Goal: Entertainment & Leisure: Consume media (video, audio)

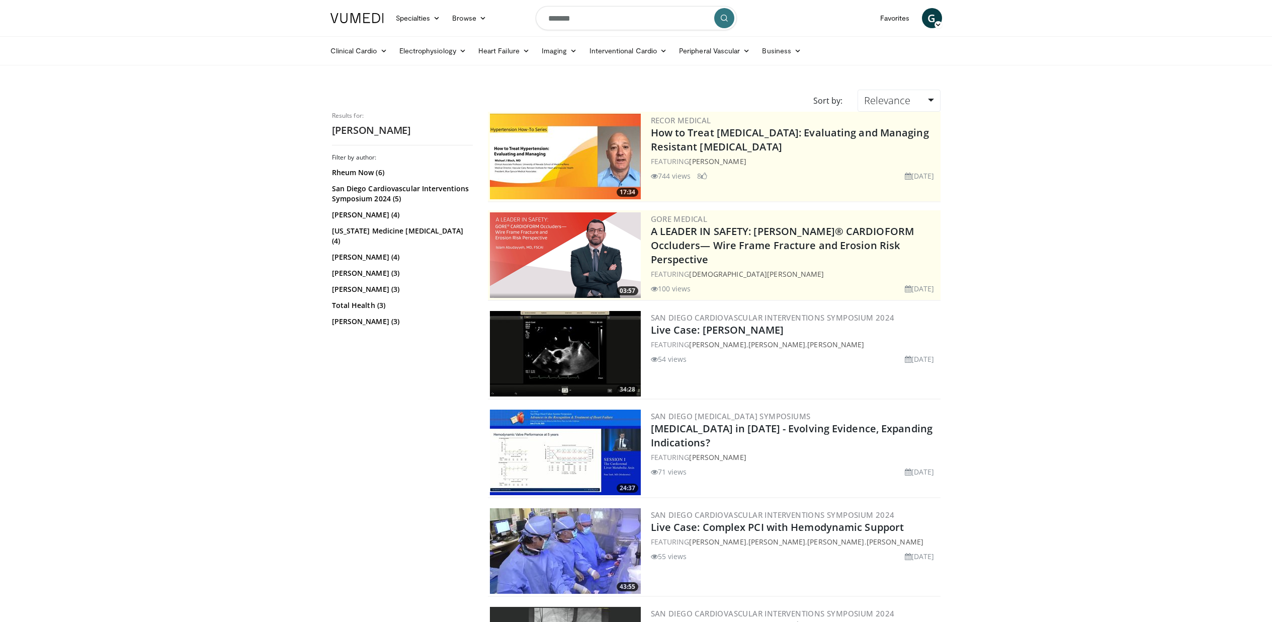
click at [631, 26] on input "*******" at bounding box center [636, 18] width 201 height 24
type input "*"
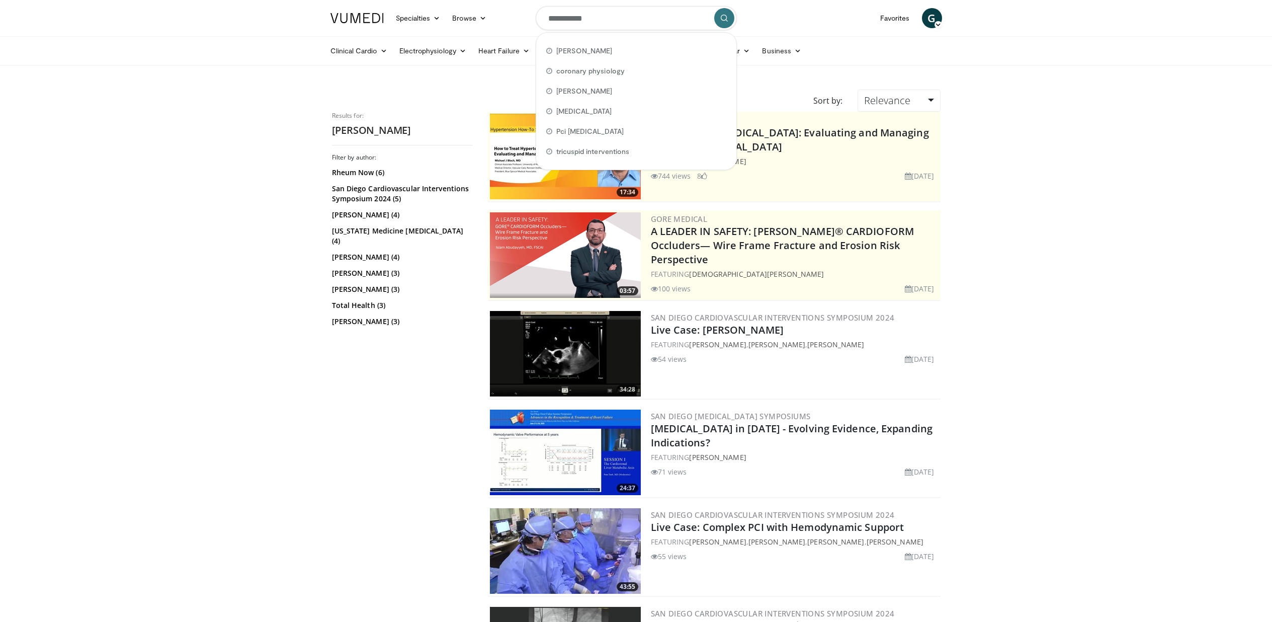
type input "**********"
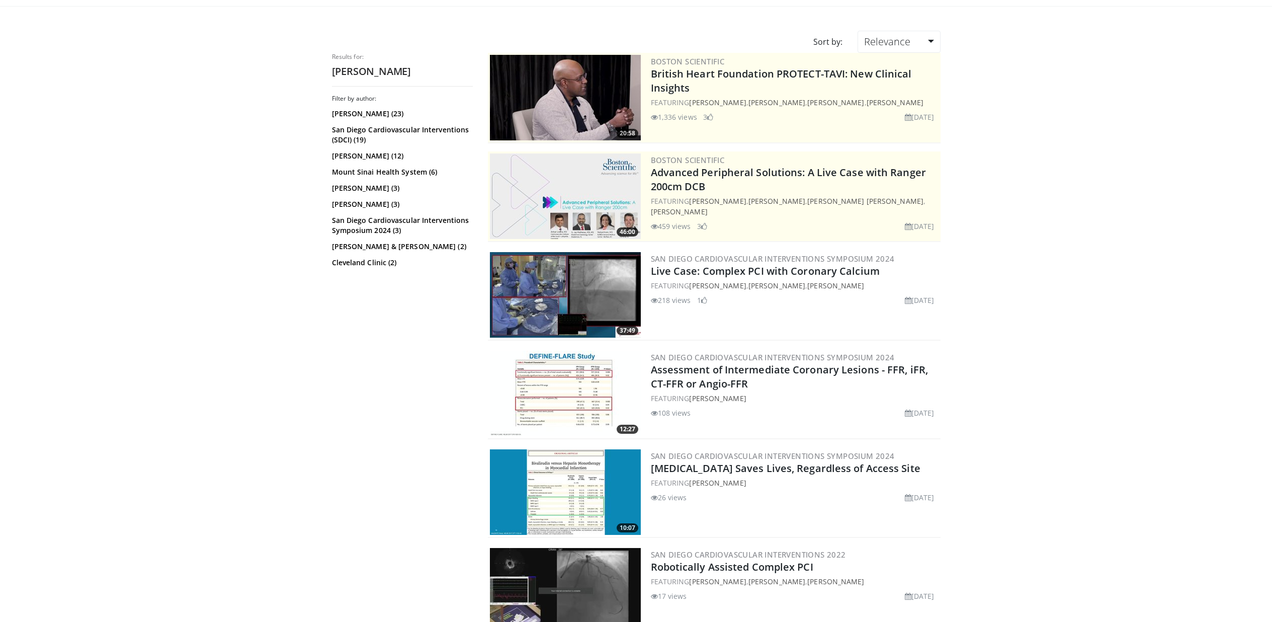
scroll to position [84, 0]
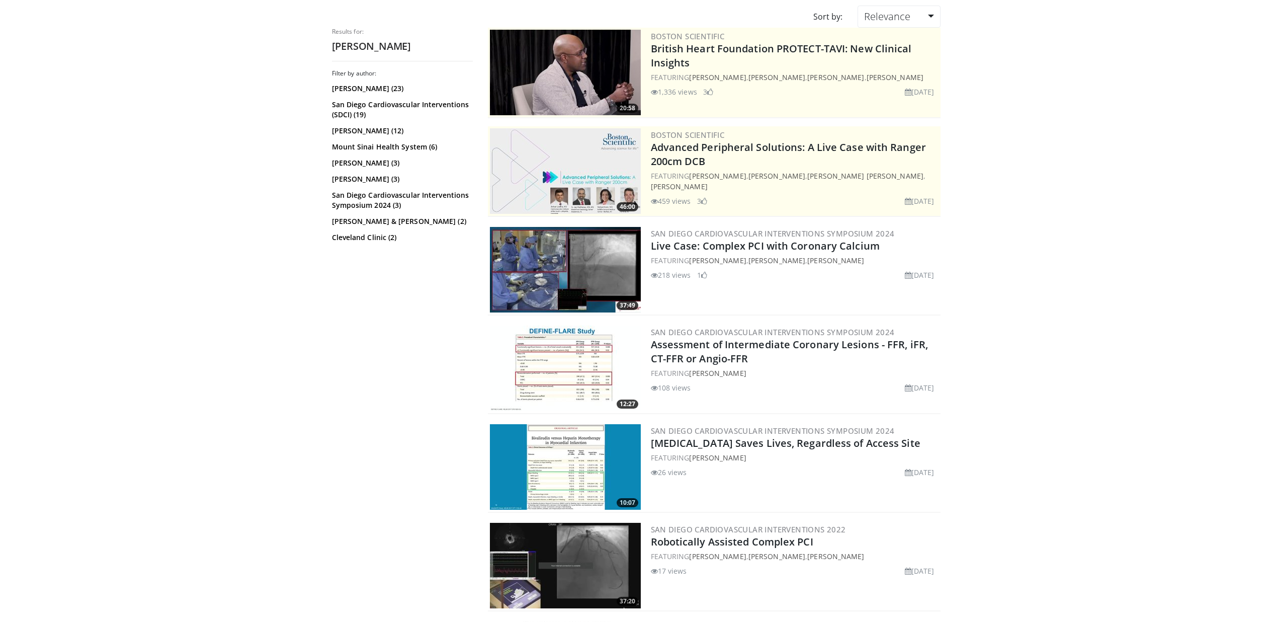
click at [567, 362] on img at bounding box center [565, 368] width 151 height 86
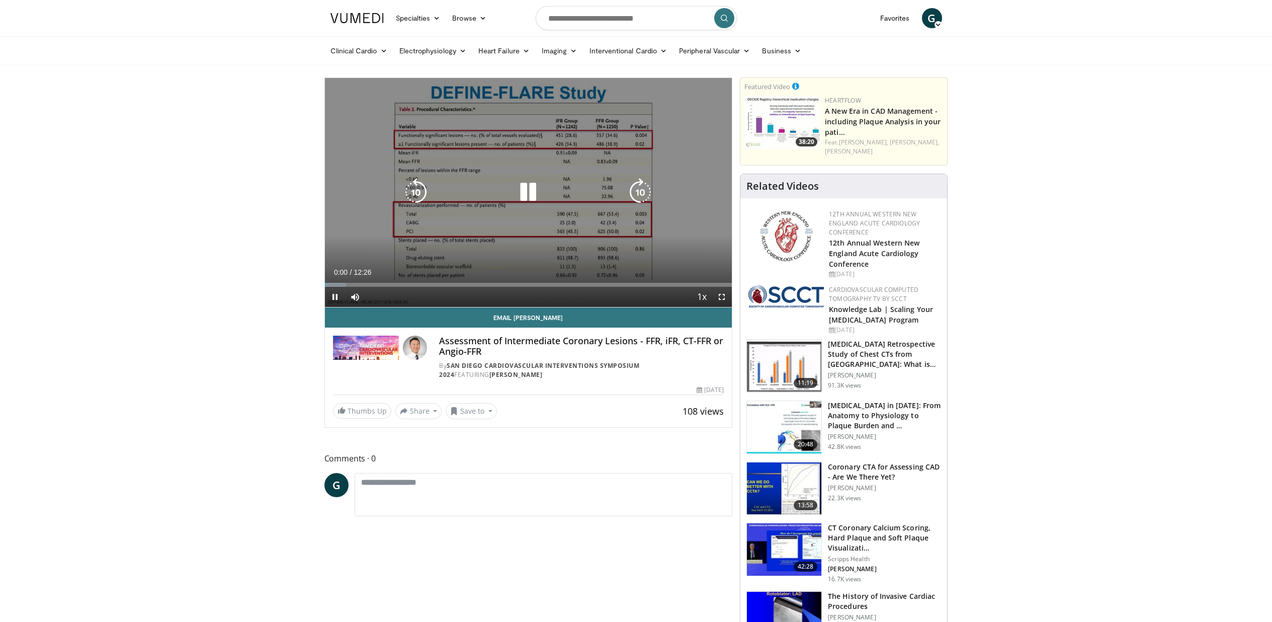
click at [645, 190] on icon "Video Player" at bounding box center [640, 192] width 28 height 28
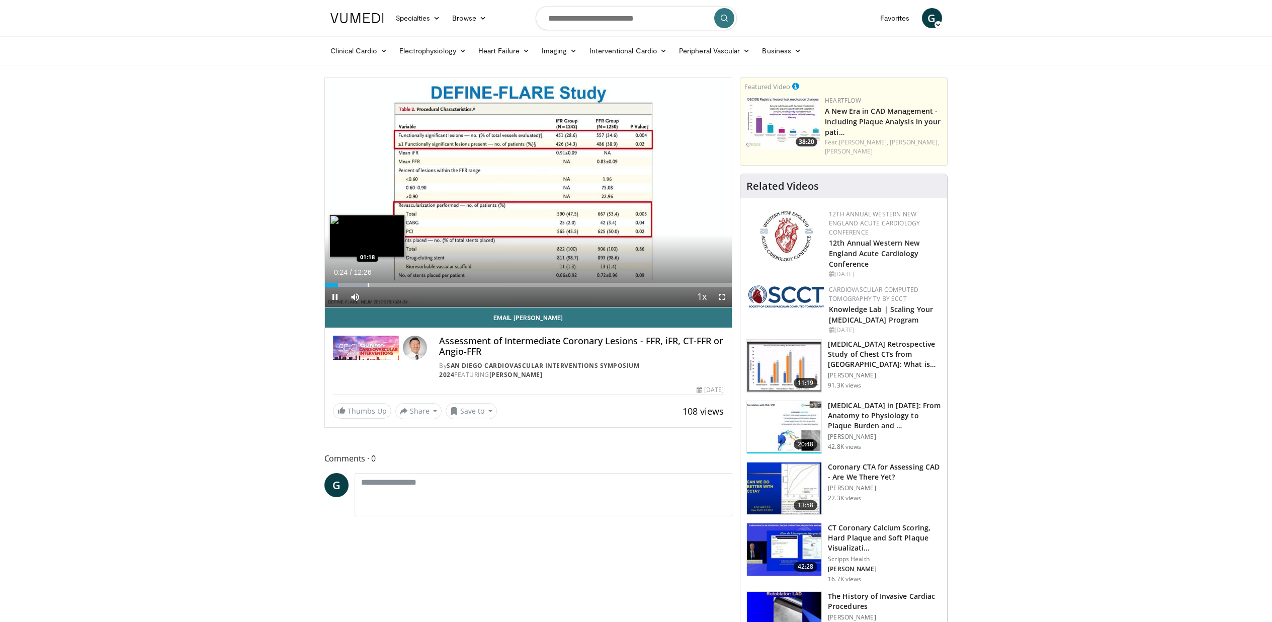
click at [368, 283] on div "Progress Bar" at bounding box center [368, 285] width 1 height 4
click at [359, 283] on div "Progress Bar" at bounding box center [359, 285] width 1 height 4
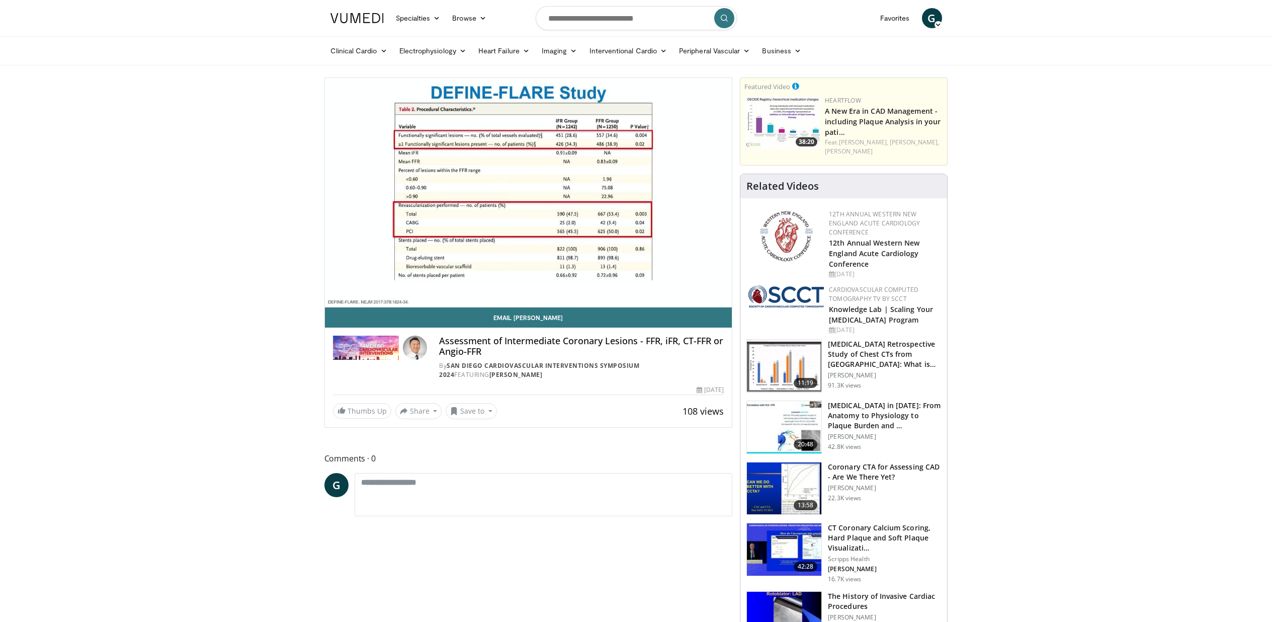
click at [352, 283] on div "10 seconds Tap to unmute" at bounding box center [528, 192] width 407 height 229
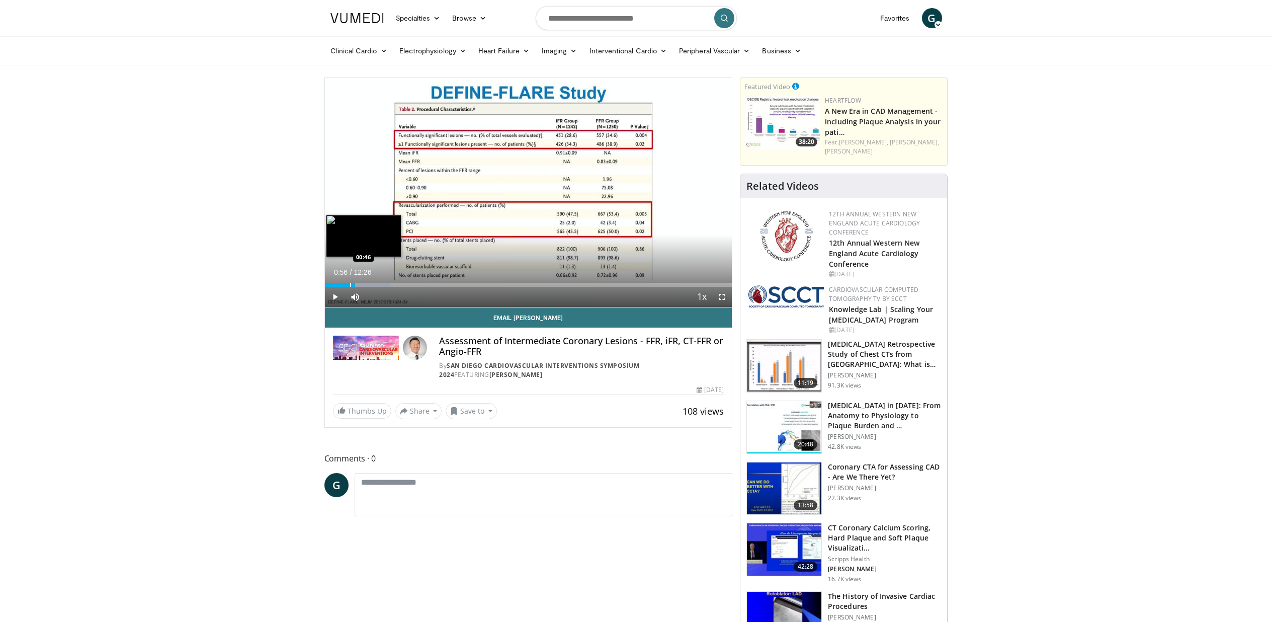
click at [350, 283] on div "Progress Bar" at bounding box center [350, 285] width 1 height 4
click at [348, 283] on div "Progress Bar" at bounding box center [348, 285] width 1 height 4
click at [336, 293] on span "Video Player" at bounding box center [335, 297] width 20 height 20
click at [340, 284] on div "Progress Bar" at bounding box center [340, 285] width 1 height 4
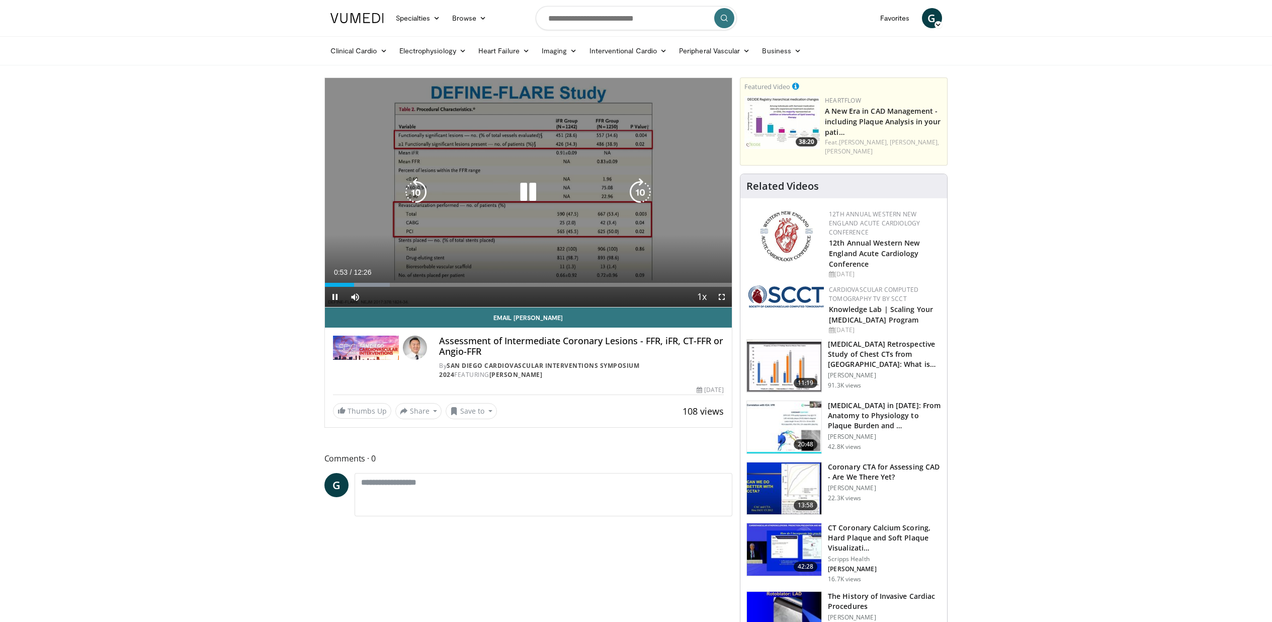
click at [372, 187] on div "10 seconds Tap to unmute" at bounding box center [528, 192] width 407 height 229
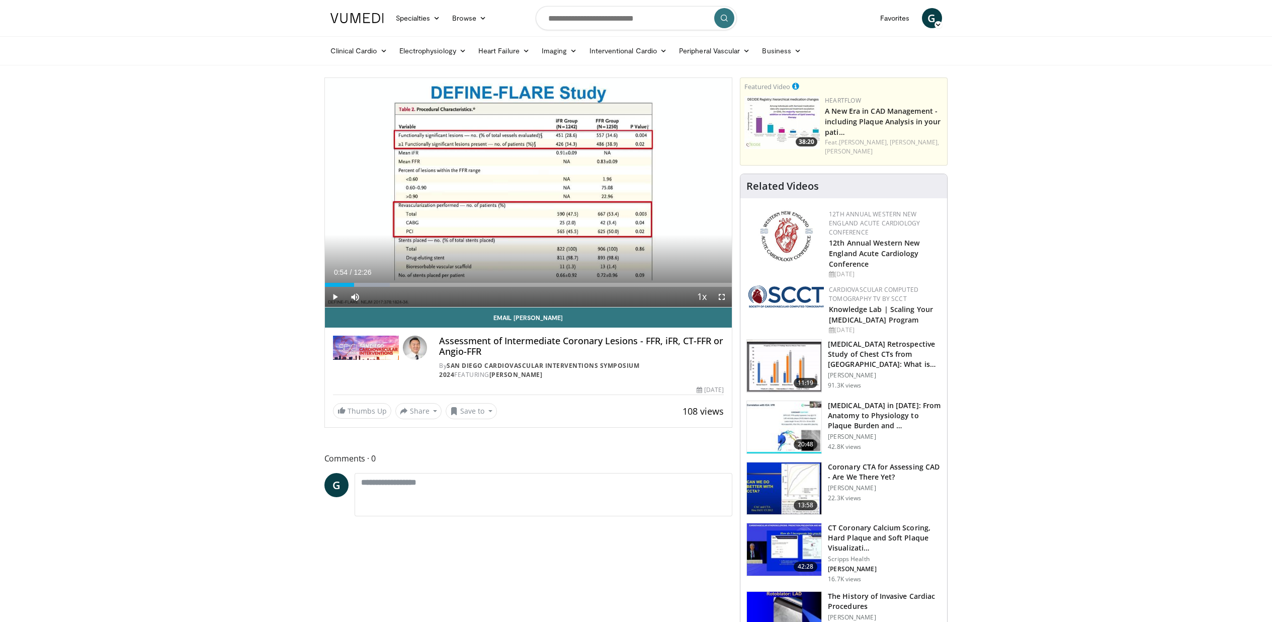
click at [351, 284] on div "Progress Bar" at bounding box center [350, 285] width 1 height 4
click at [333, 297] on span "Video Player" at bounding box center [335, 297] width 20 height 20
click at [336, 299] on span "Video Player" at bounding box center [335, 297] width 20 height 20
click at [334, 298] on span "Video Player" at bounding box center [335, 297] width 20 height 20
click at [362, 284] on div "Progress Bar" at bounding box center [362, 285] width 1 height 4
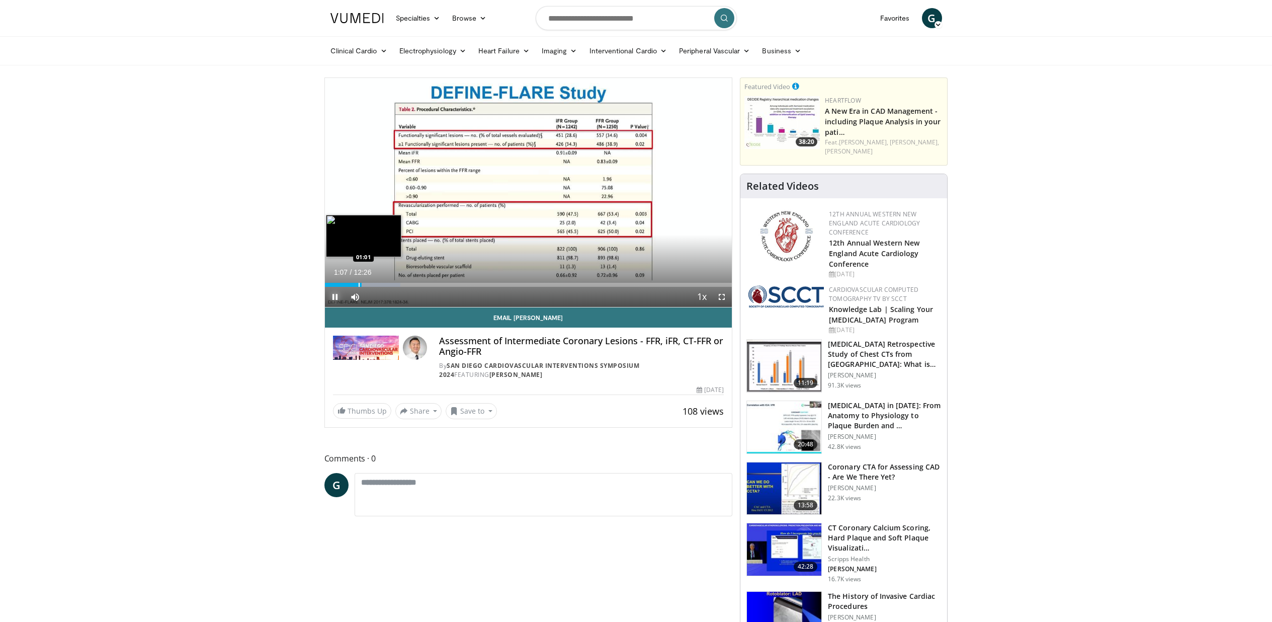
click at [359, 284] on div "Progress Bar" at bounding box center [359, 285] width 1 height 4
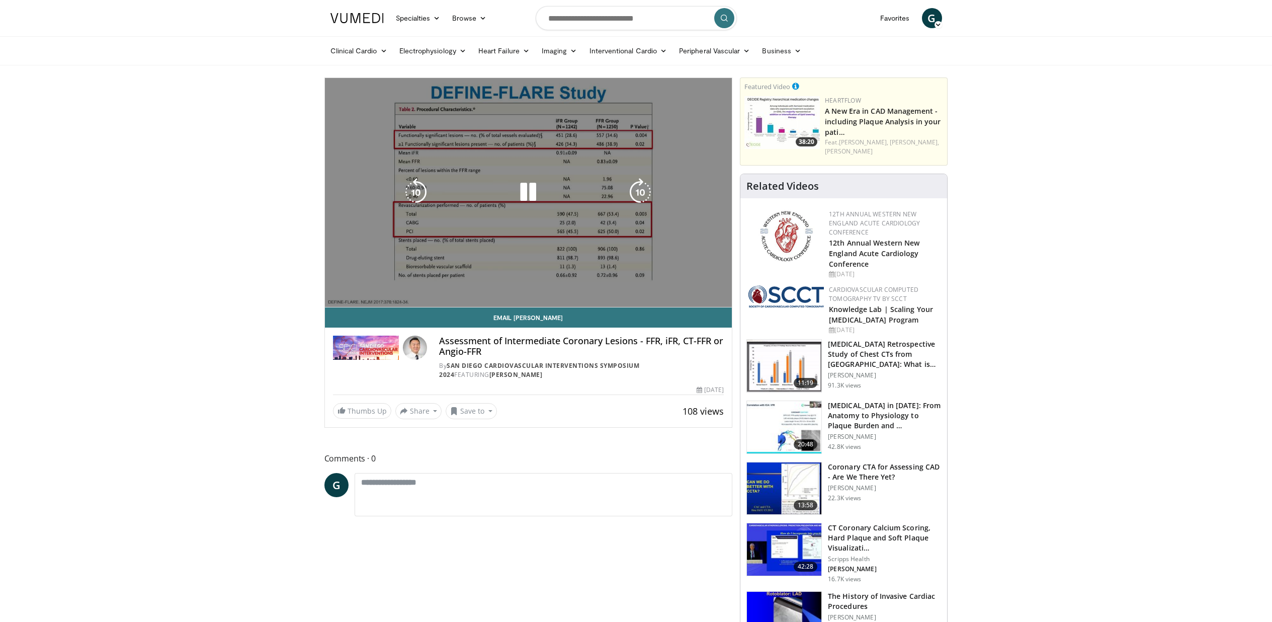
click at [395, 221] on div "10 seconds Tap to unmute" at bounding box center [528, 192] width 407 height 229
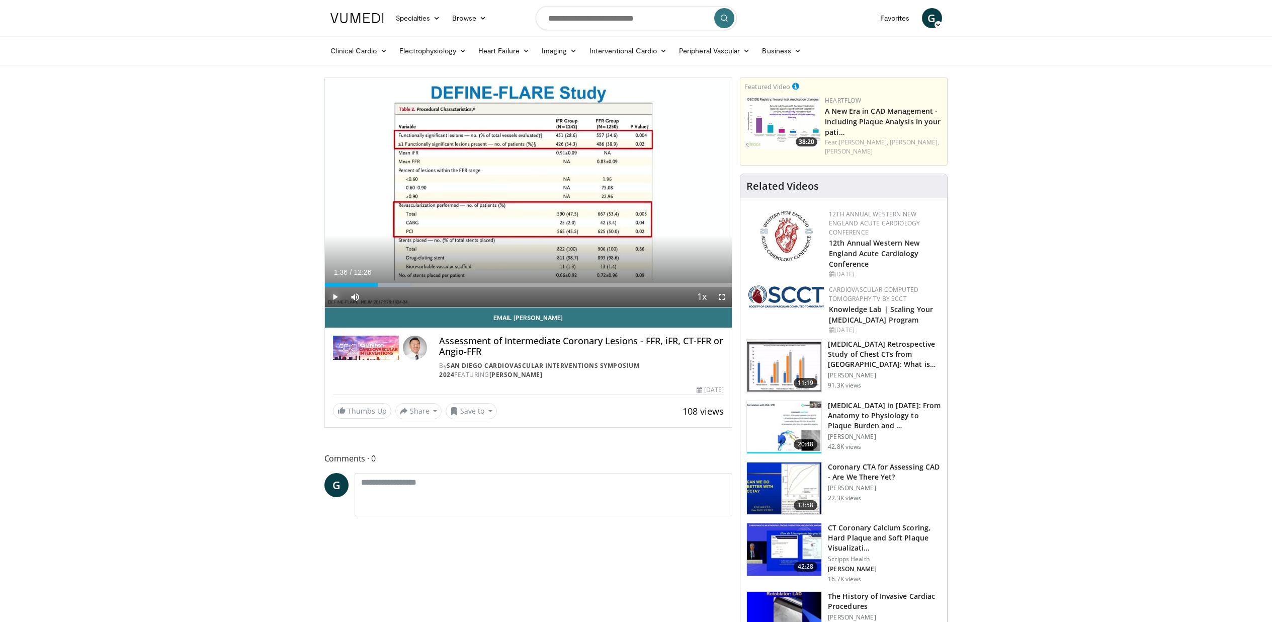
click at [335, 296] on span "Video Player" at bounding box center [335, 297] width 20 height 20
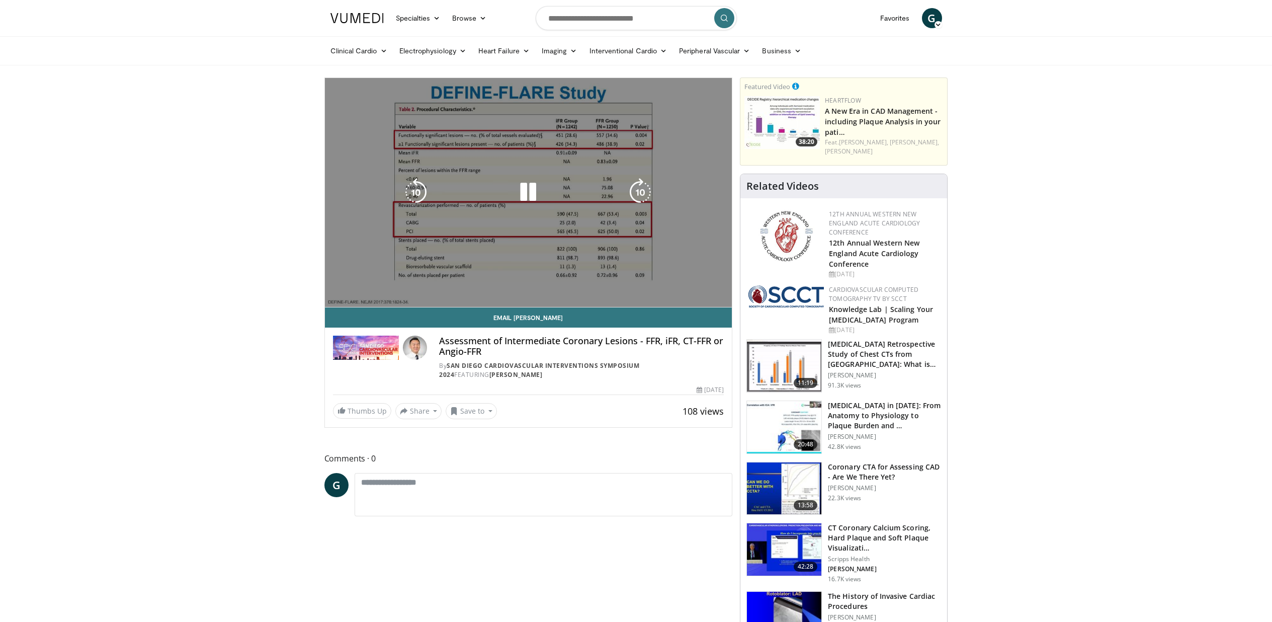
click at [375, 259] on div "10 seconds Tap to unmute" at bounding box center [528, 192] width 407 height 229
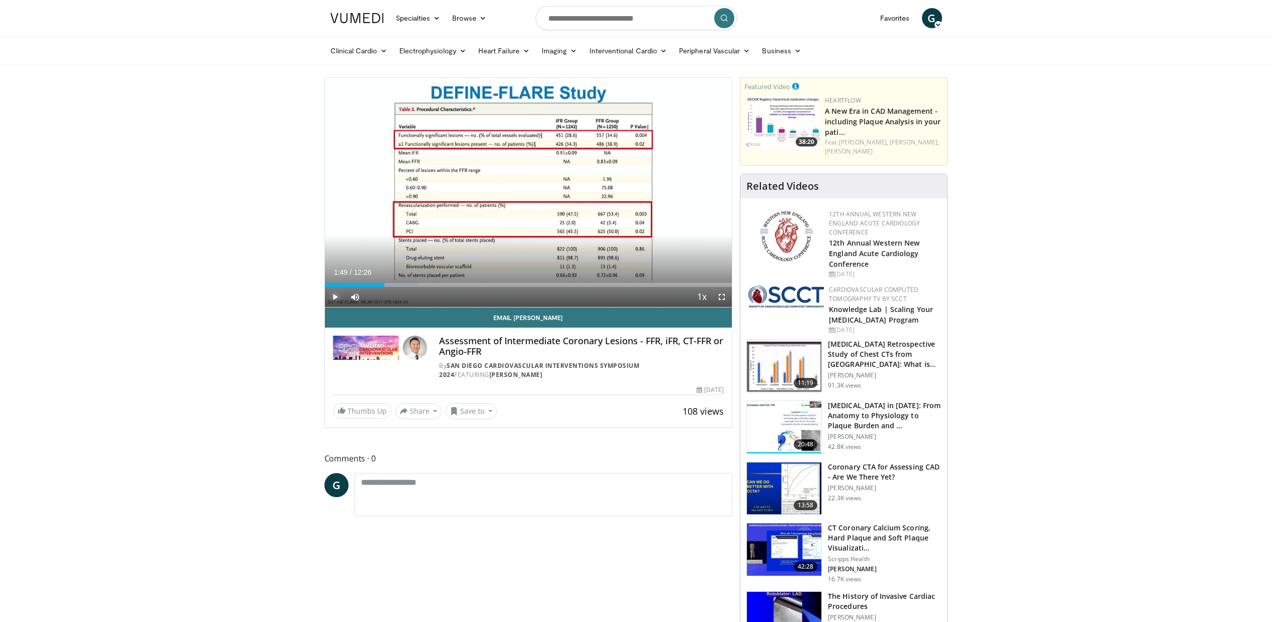
click at [337, 298] on span "Video Player" at bounding box center [335, 297] width 20 height 20
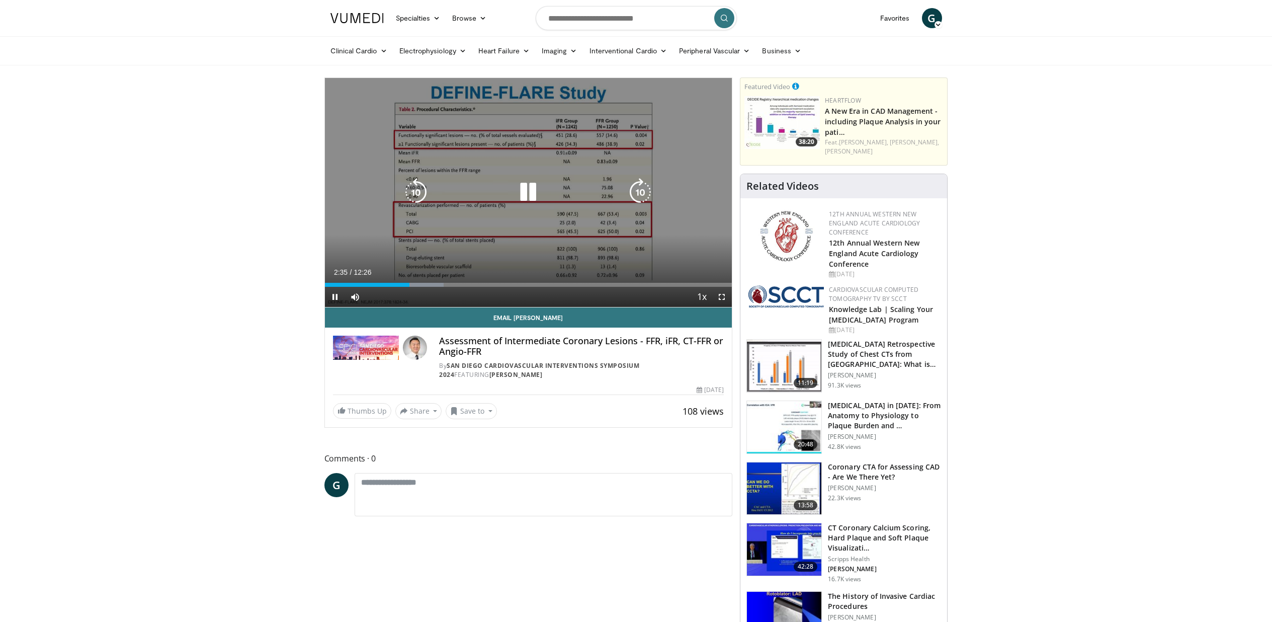
click at [383, 266] on div "10 seconds Tap to unmute" at bounding box center [528, 192] width 407 height 229
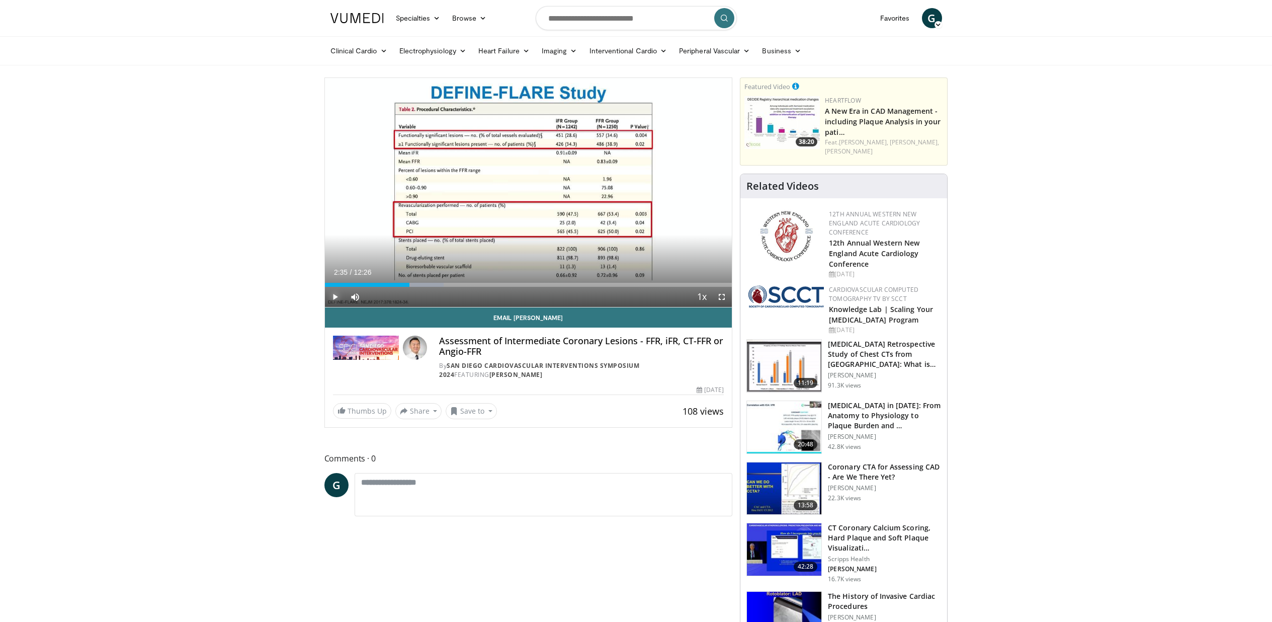
click at [337, 297] on span "Video Player" at bounding box center [335, 297] width 20 height 20
click at [415, 285] on div "Progress Bar" at bounding box center [415, 285] width 1 height 4
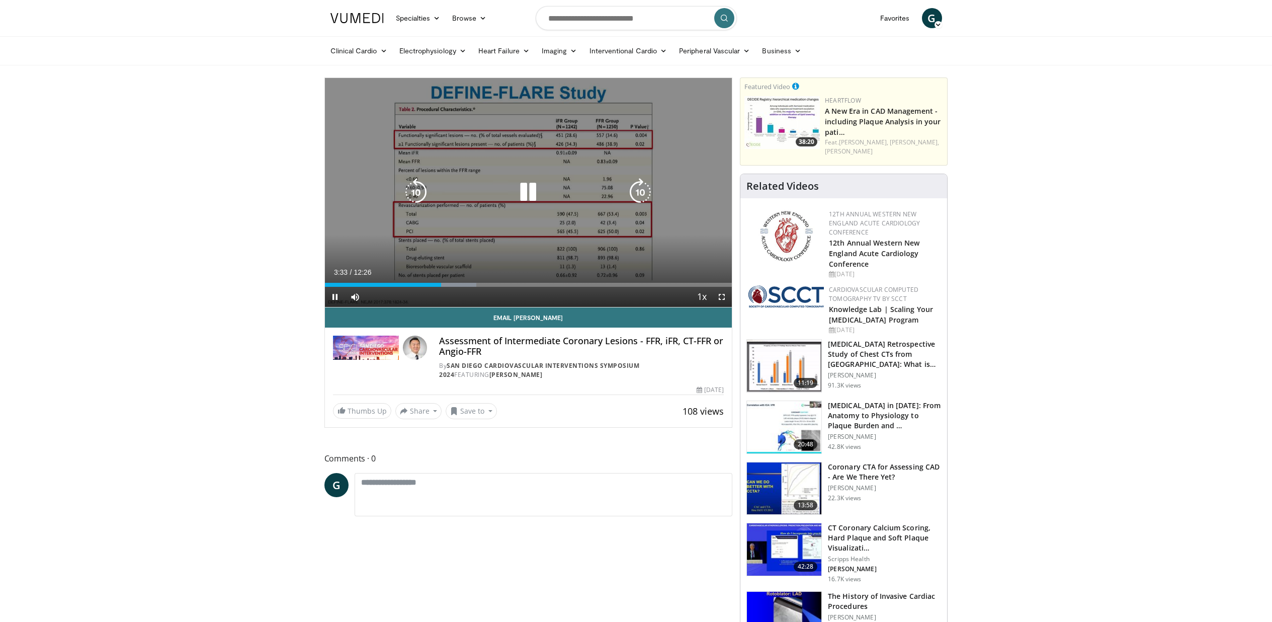
click at [529, 188] on icon "Video Player" at bounding box center [528, 192] width 28 height 28
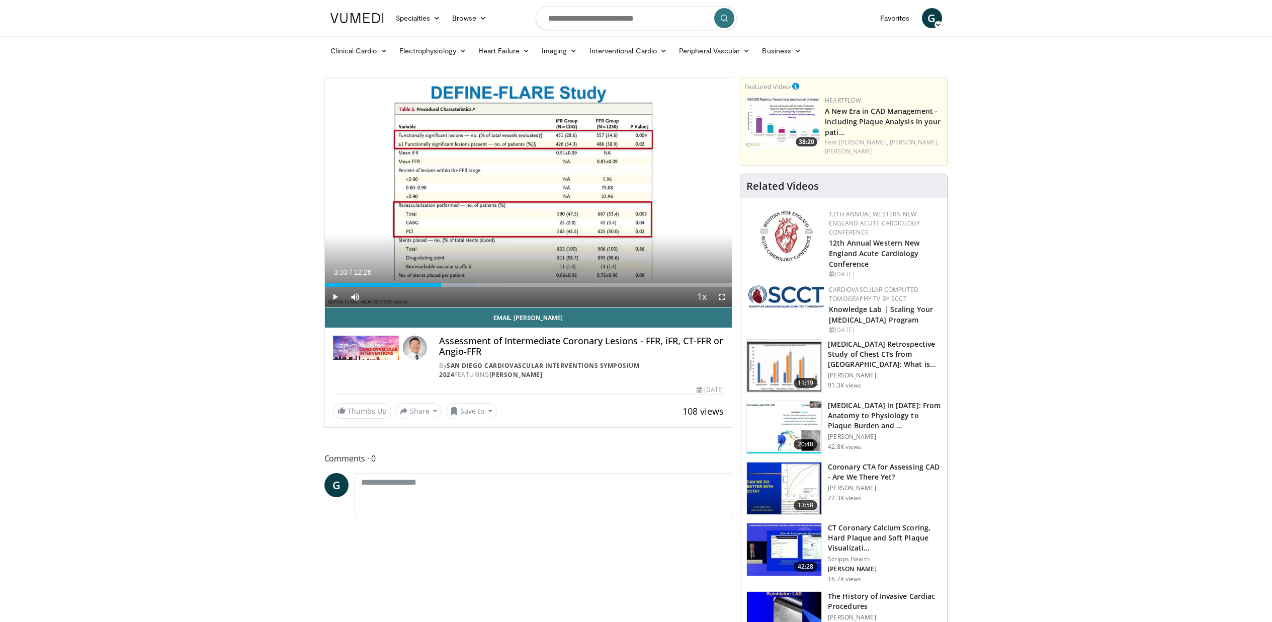
click at [337, 299] on span "Video Player" at bounding box center [335, 297] width 20 height 20
click at [451, 283] on div "Progress Bar" at bounding box center [451, 285] width 1 height 4
click at [465, 280] on div "Loaded : 37.22% 03:47 04:16" at bounding box center [528, 282] width 407 height 10
click at [477, 279] on div "Loaded : 38.55% 04:17 04:39" at bounding box center [528, 282] width 407 height 10
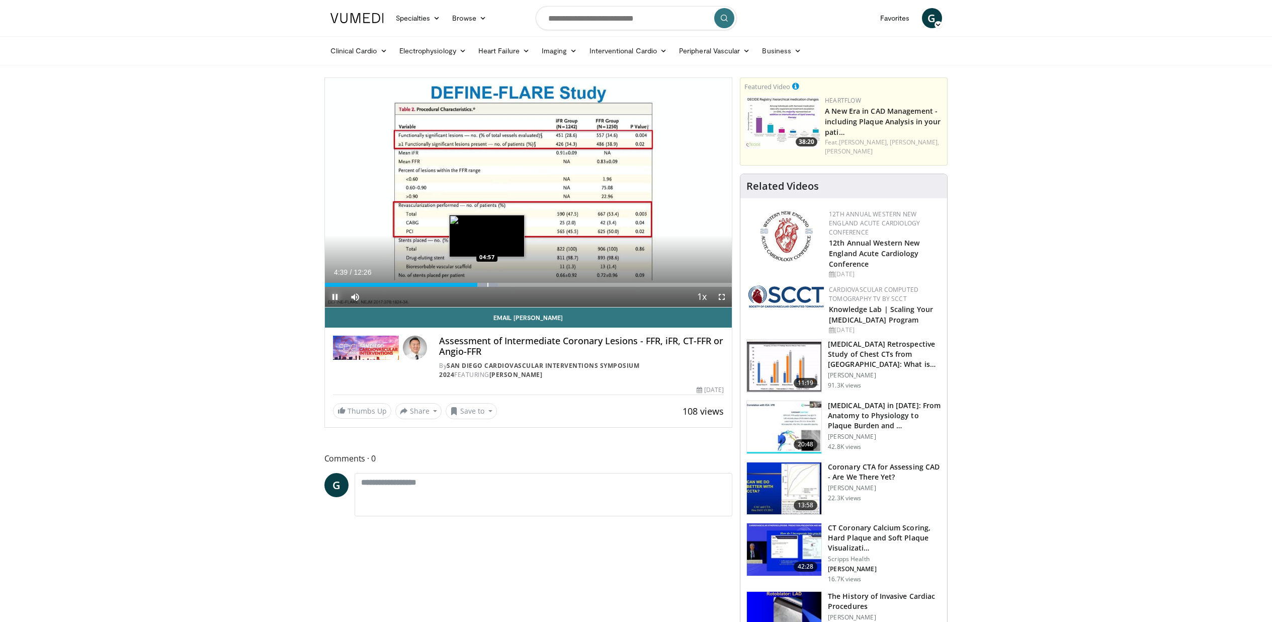
click at [489, 279] on div "Loaded : 42.54% 04:39 04:57" at bounding box center [528, 282] width 407 height 10
click at [501, 279] on div "Loaded : 49.19% 05:02 05:23" at bounding box center [528, 282] width 407 height 10
click at [531, 280] on div "Loaded : 49.19% 05:23 06:16" at bounding box center [528, 282] width 407 height 10
click at [530, 284] on div "Progress Bar" at bounding box center [530, 285] width 1 height 4
click at [518, 285] on div "Progress Bar" at bounding box center [518, 285] width 1 height 4
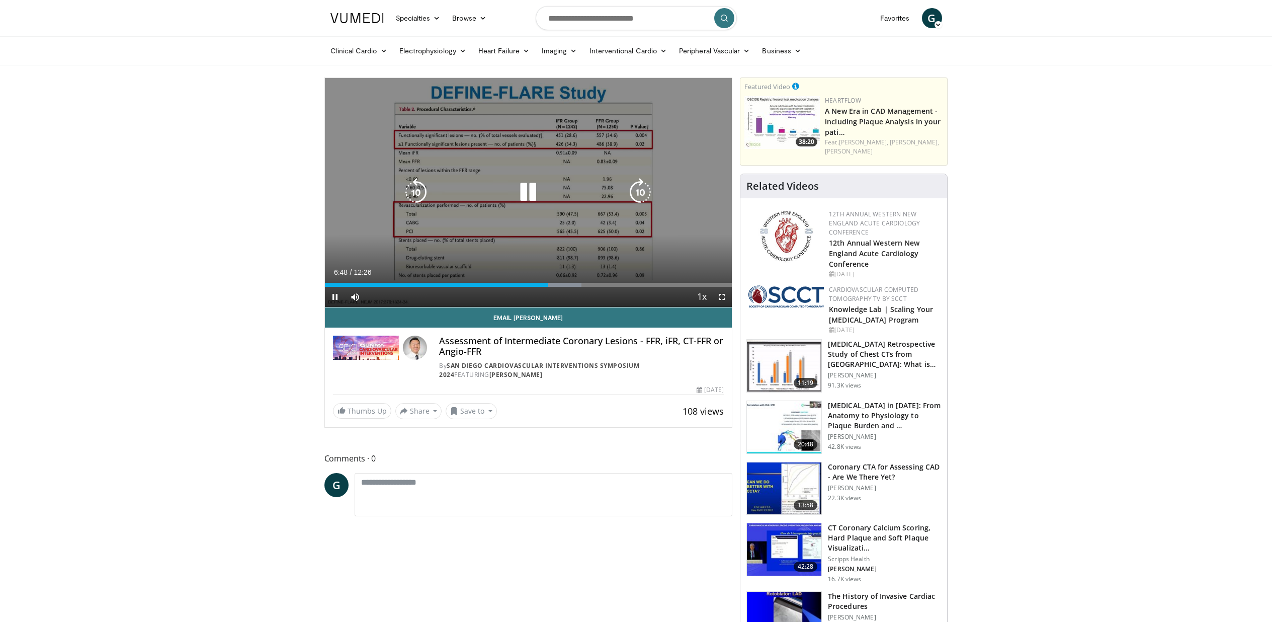
click at [415, 252] on div "10 seconds Tap to unmute" at bounding box center [528, 192] width 407 height 229
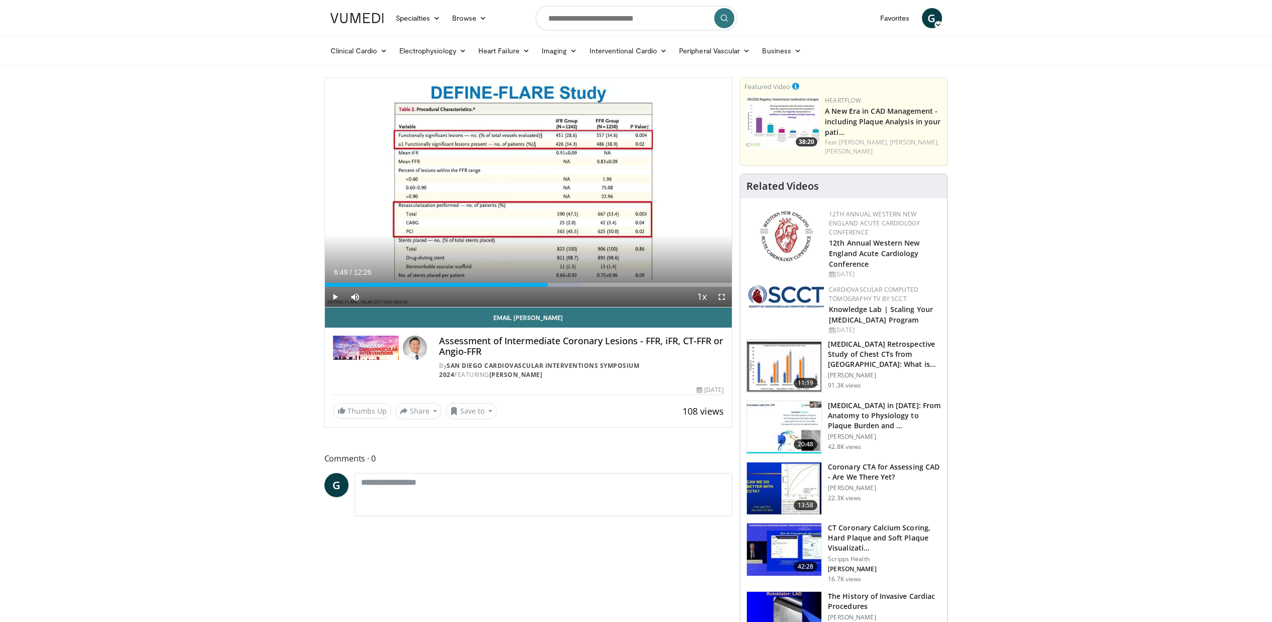
click at [334, 300] on span "Video Player" at bounding box center [335, 297] width 20 height 20
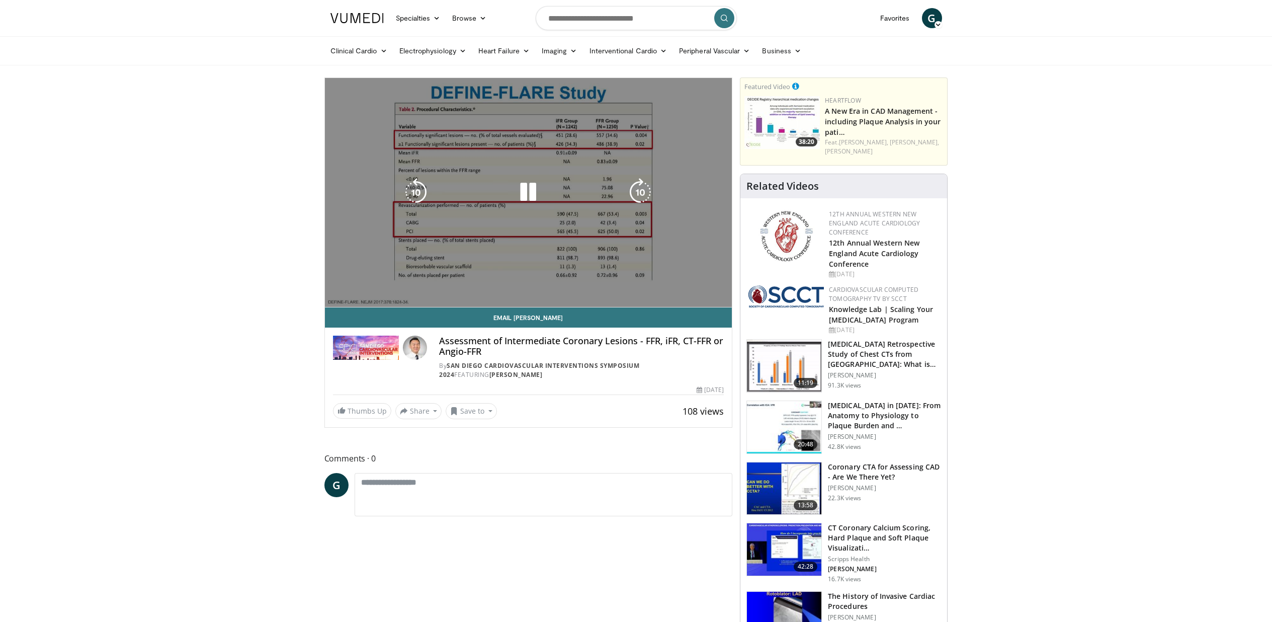
click at [409, 241] on div "10 seconds Tap to unmute" at bounding box center [528, 192] width 407 height 229
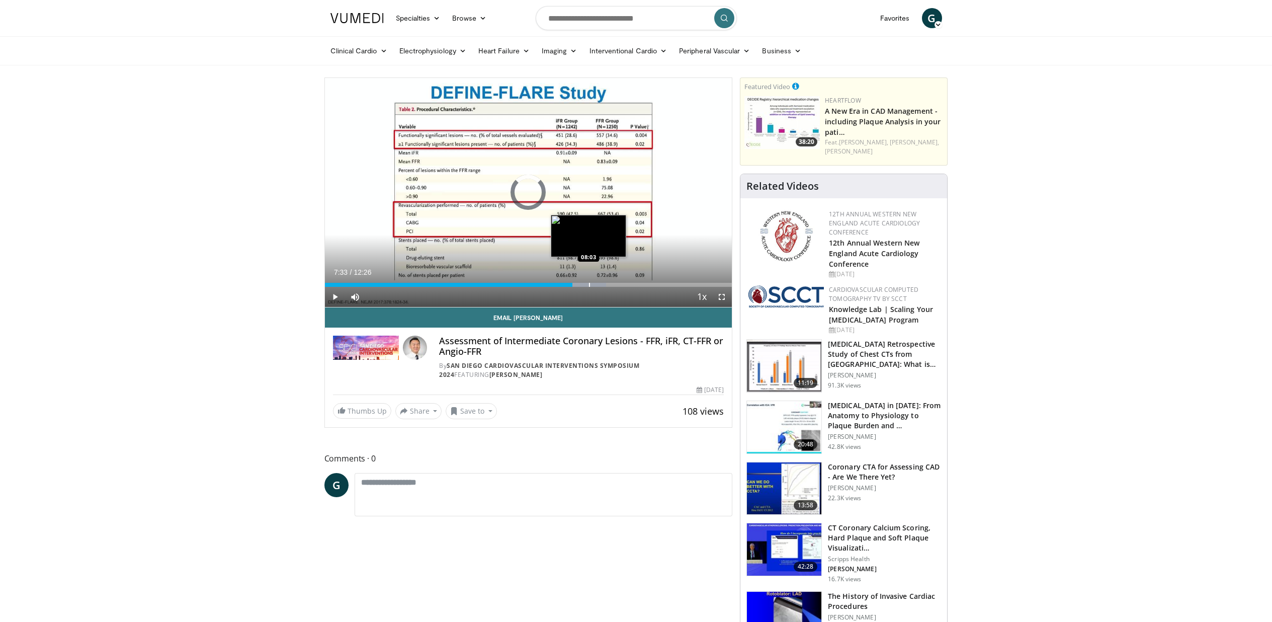
click at [589, 286] on div "Progress Bar" at bounding box center [589, 285] width 1 height 4
click at [591, 284] on div "Progress Bar" at bounding box center [590, 285] width 1 height 4
click at [638, 281] on div "Loaded : 75.07% 08:35 09:34" at bounding box center [528, 282] width 407 height 10
click at [660, 281] on div "Loaded : 79.09% 09:34 10:14" at bounding box center [528, 282] width 407 height 10
